Goal: Browse casually: Explore the website without a specific task or goal

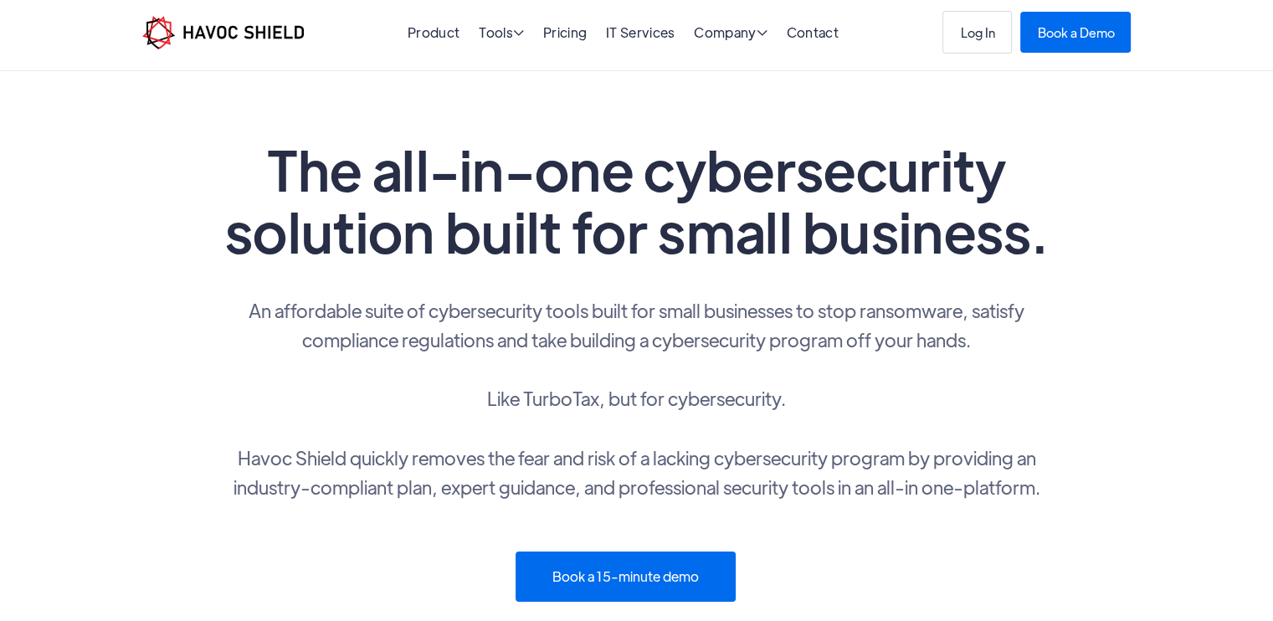
scroll to position [7, 0]
click at [888, 186] on h1 "The all-in-one cybersecurity solution built for small business." at bounding box center [636, 199] width 837 height 124
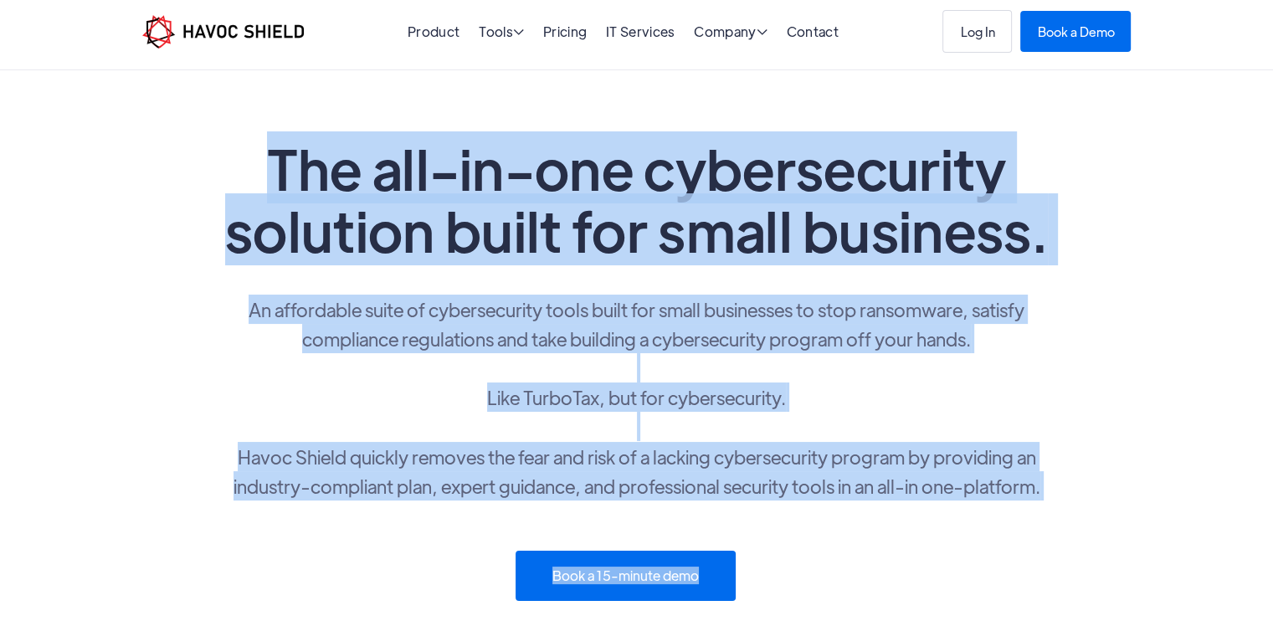
drag, startPoint x: 274, startPoint y: 162, endPoint x: 1109, endPoint y: 508, distance: 903.8
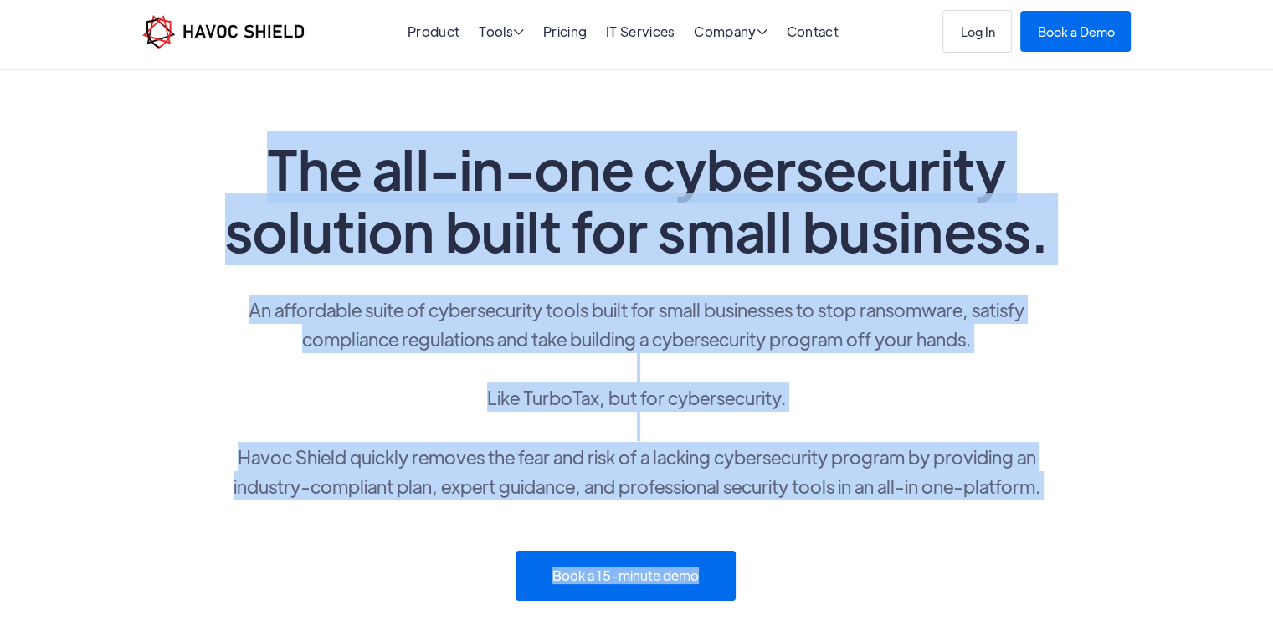
drag, startPoint x: 1109, startPoint y: 508, endPoint x: 244, endPoint y: 173, distance: 926.9
click at [244, 173] on h1 "The all-in-one cybersecurity solution built for small business." at bounding box center [636, 199] width 837 height 124
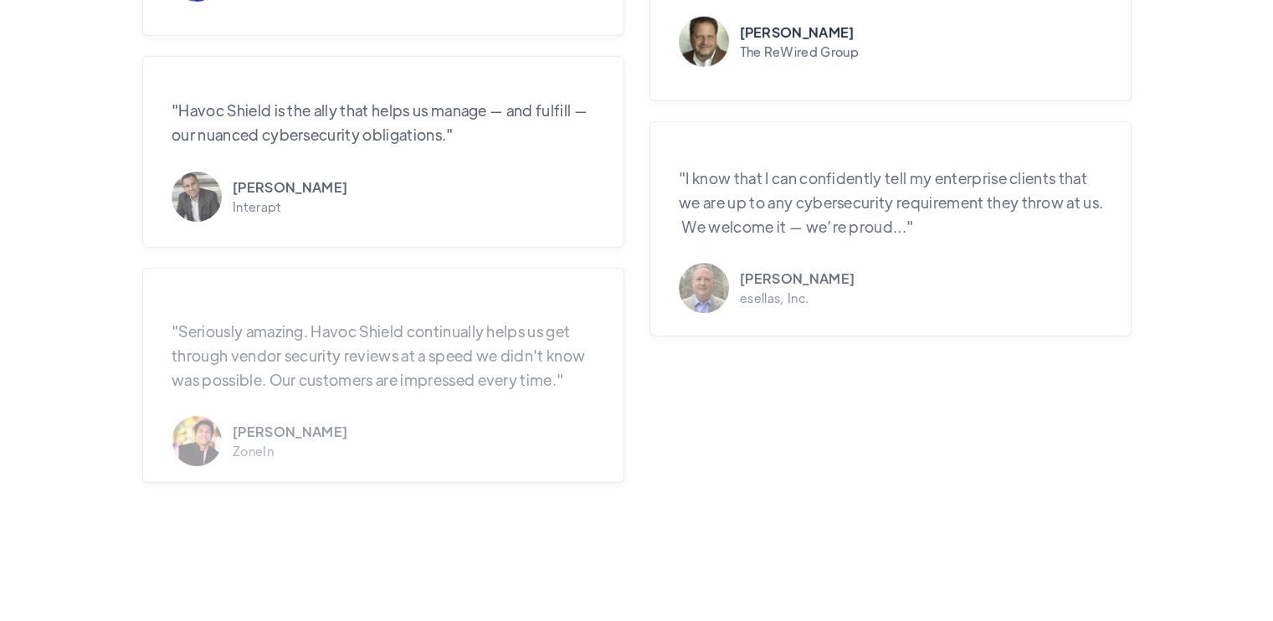
scroll to position [4862, 0]
